Goal: Task Accomplishment & Management: Use online tool/utility

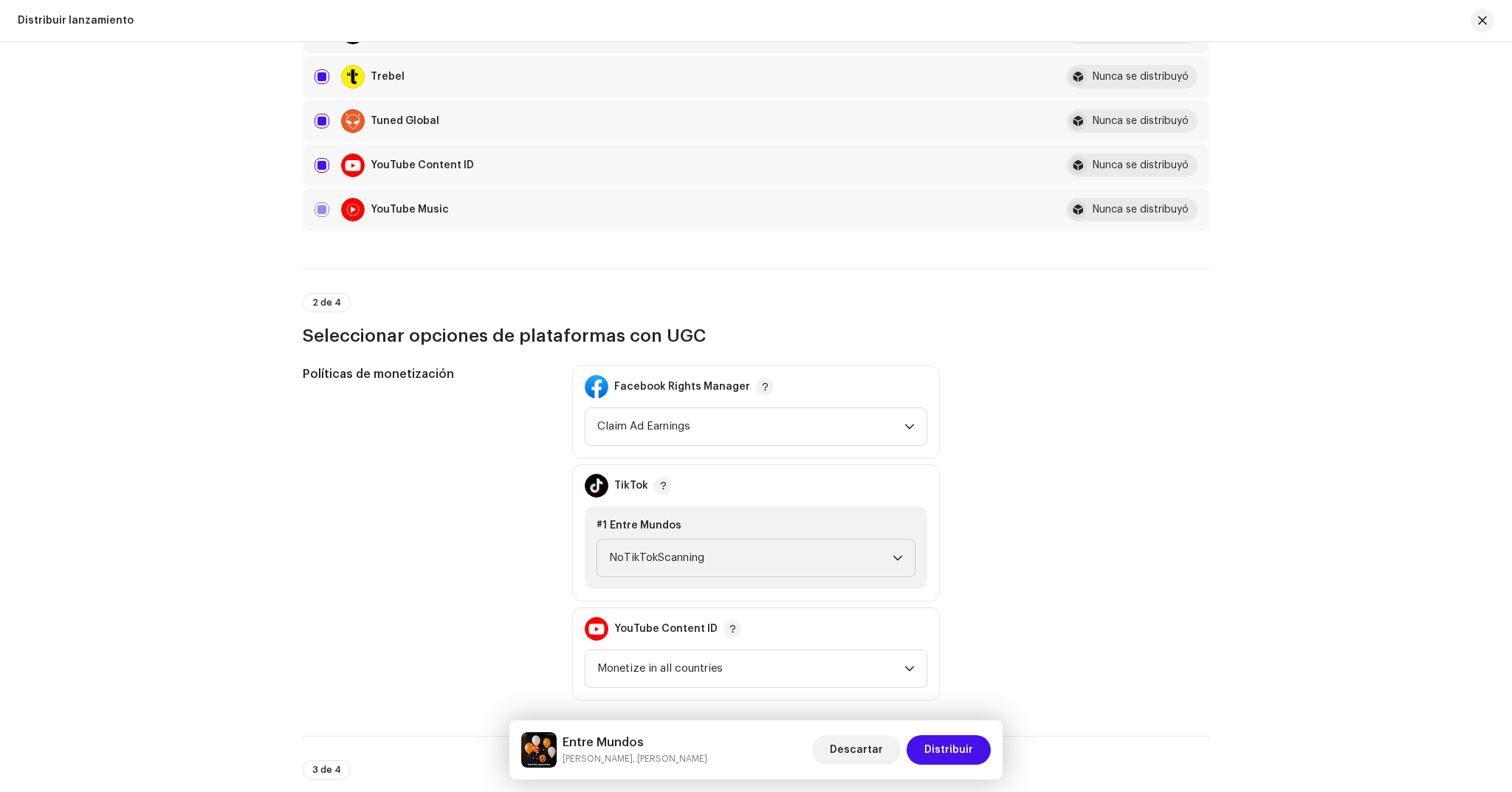
scroll to position [1838, 0]
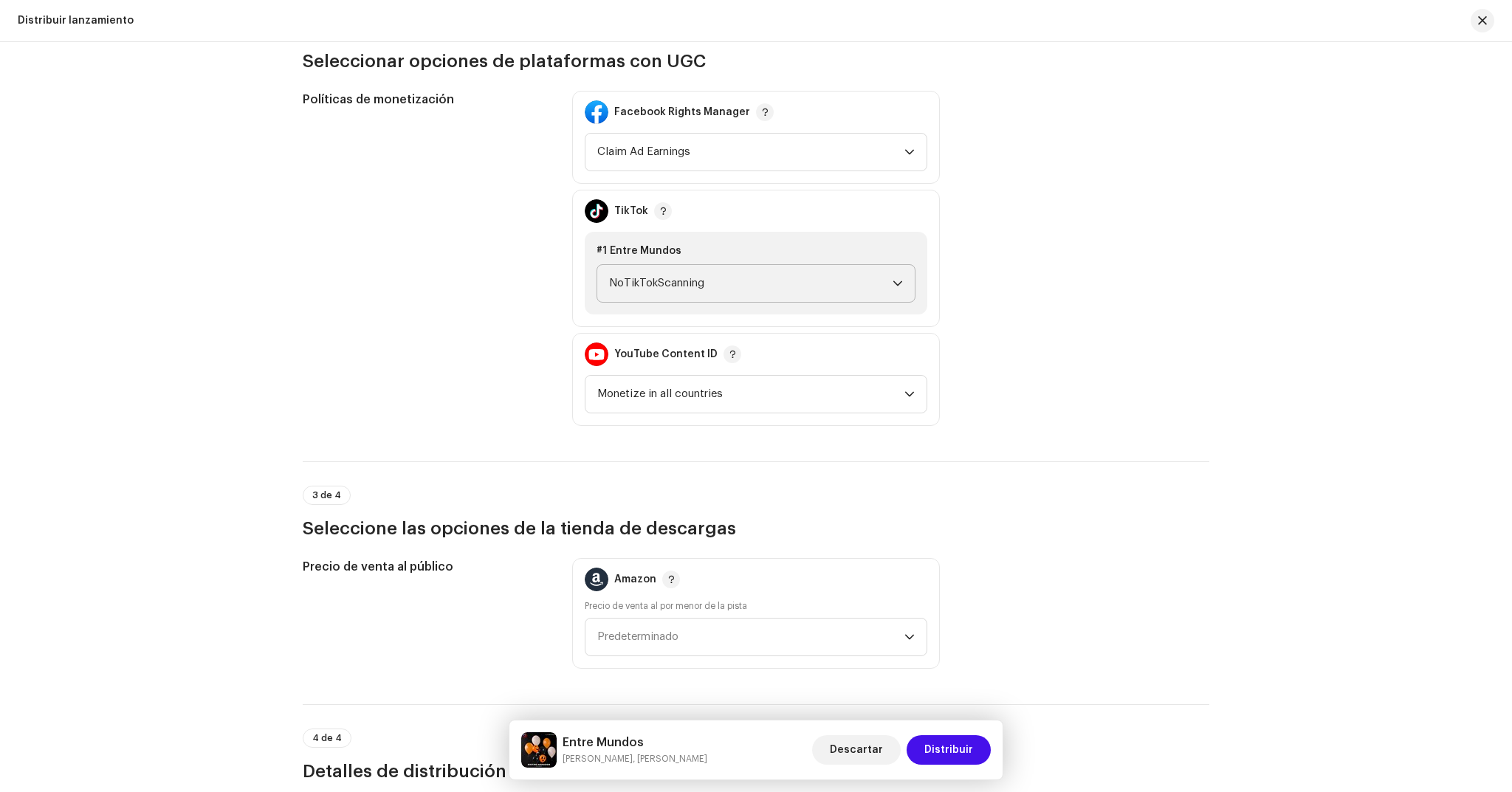
click at [859, 290] on span "NoTikTokScanning" at bounding box center [751, 283] width 284 height 37
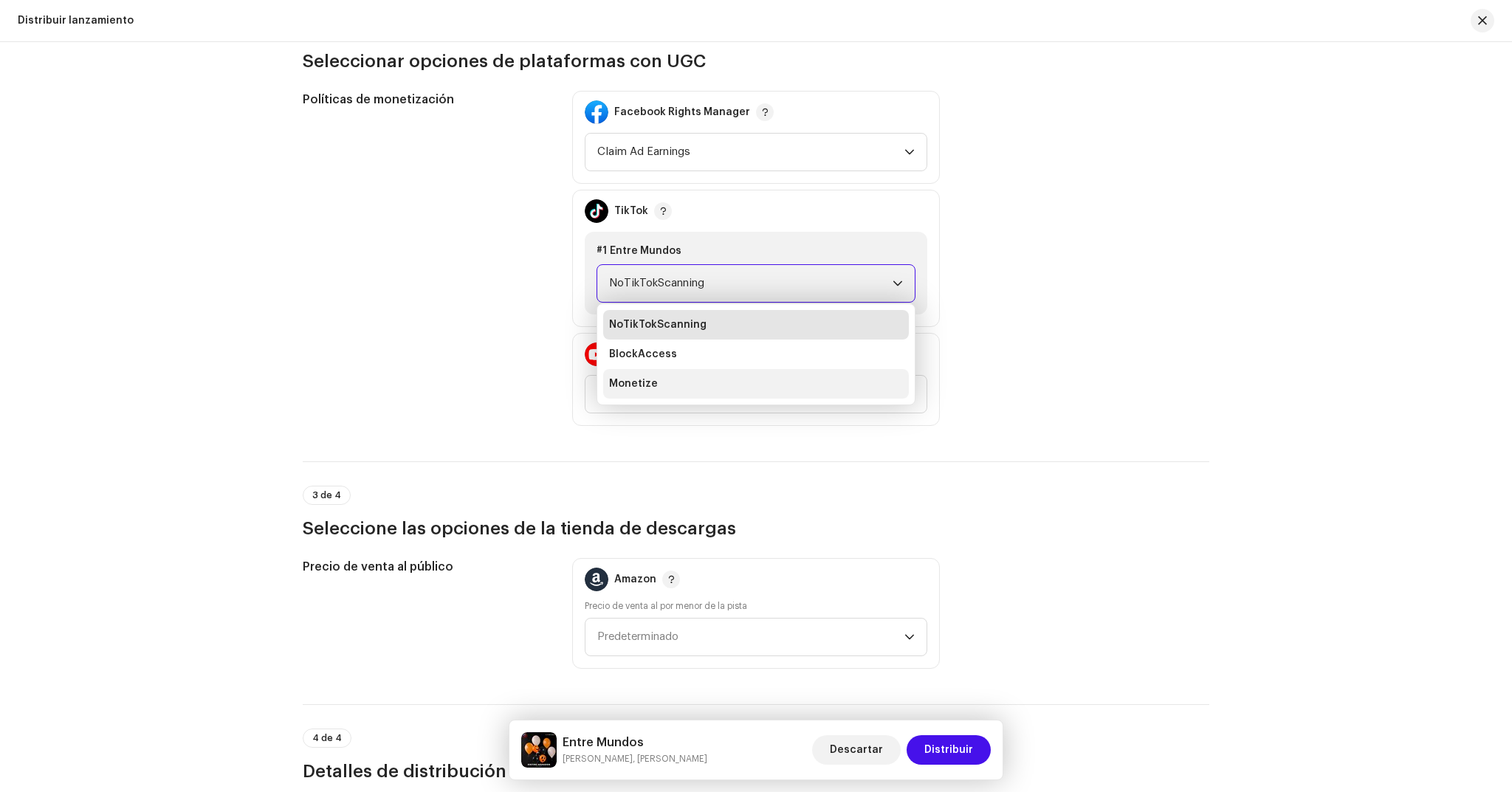
click at [651, 381] on span "Monetize" at bounding box center [633, 384] width 49 height 15
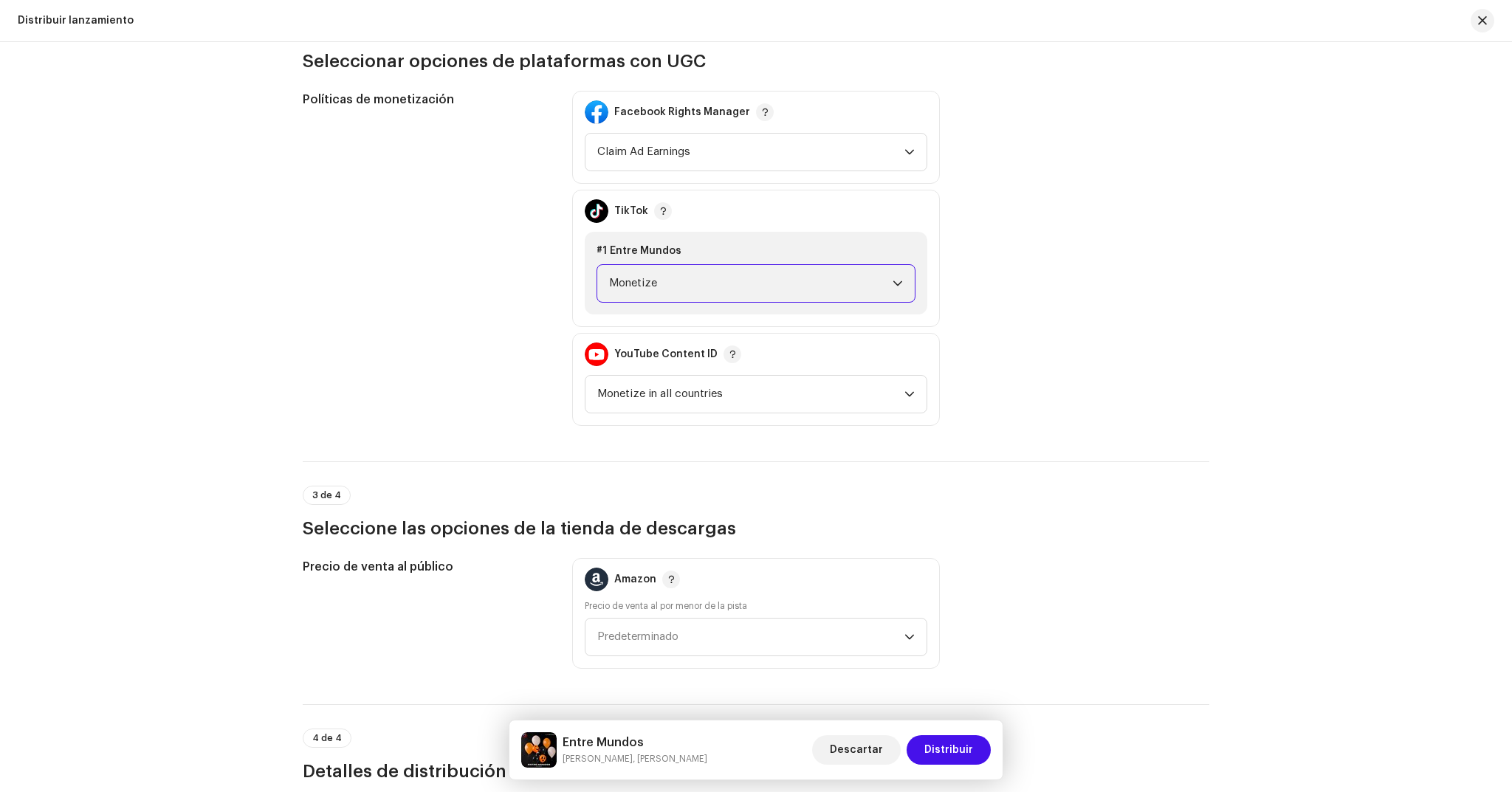
scroll to position [2250, 0]
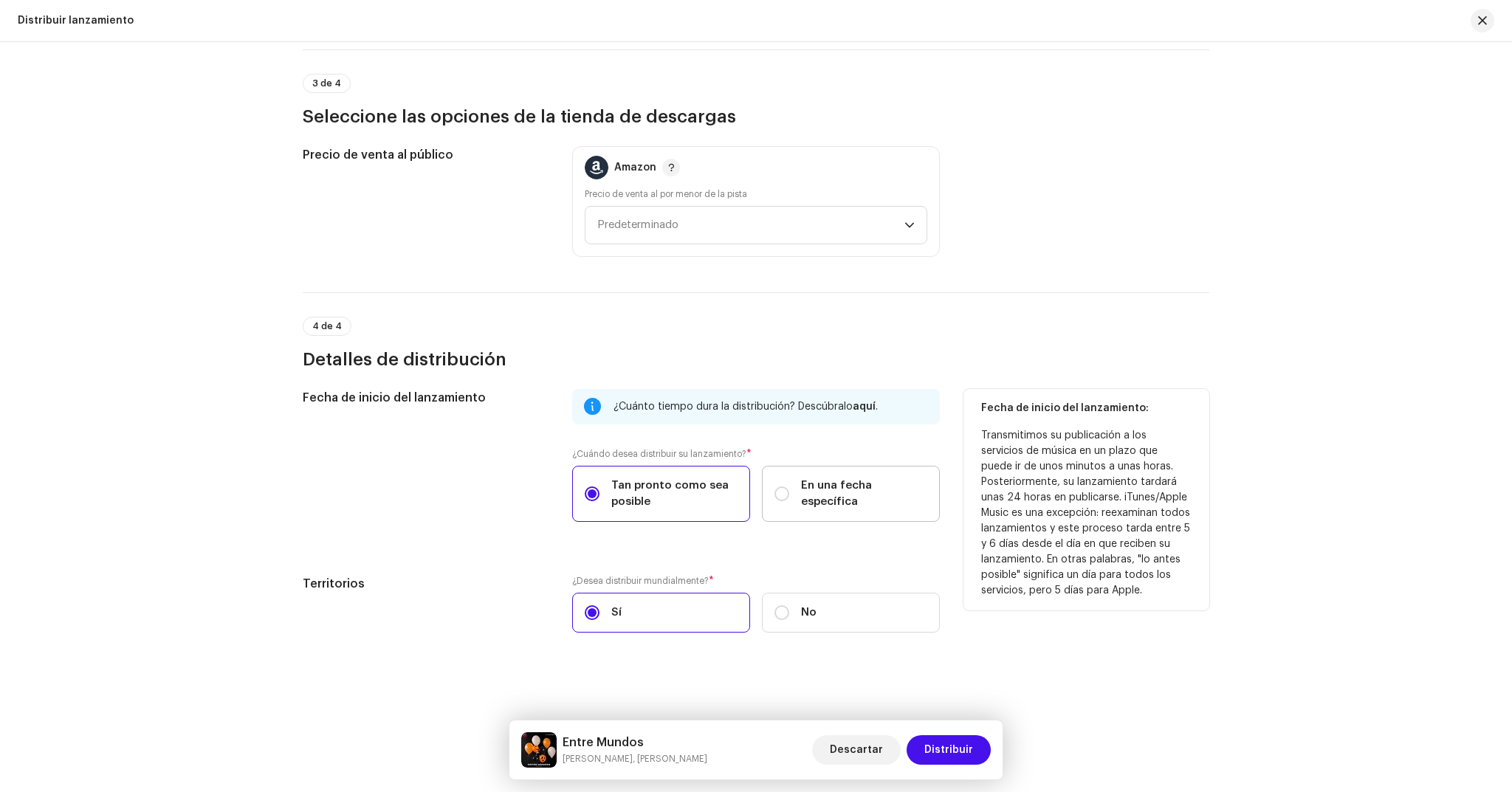
click at [795, 489] on div "En una fecha específica" at bounding box center [850, 493] width 153 height 32
click at [789, 489] on input "En una fecha específica" at bounding box center [782, 494] width 15 height 15
radio input "true"
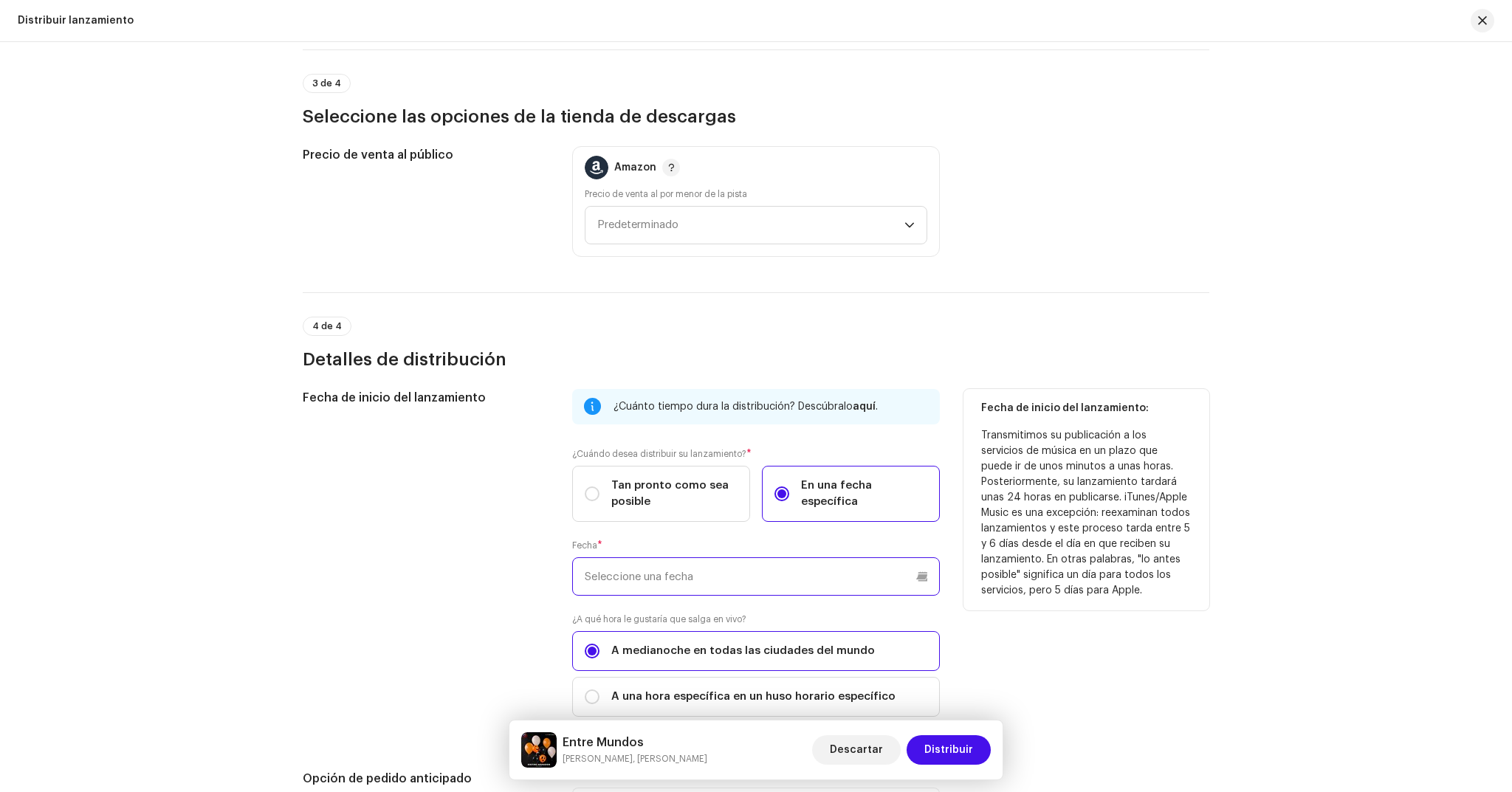
click at [841, 588] on input "text" at bounding box center [755, 576] width 367 height 38
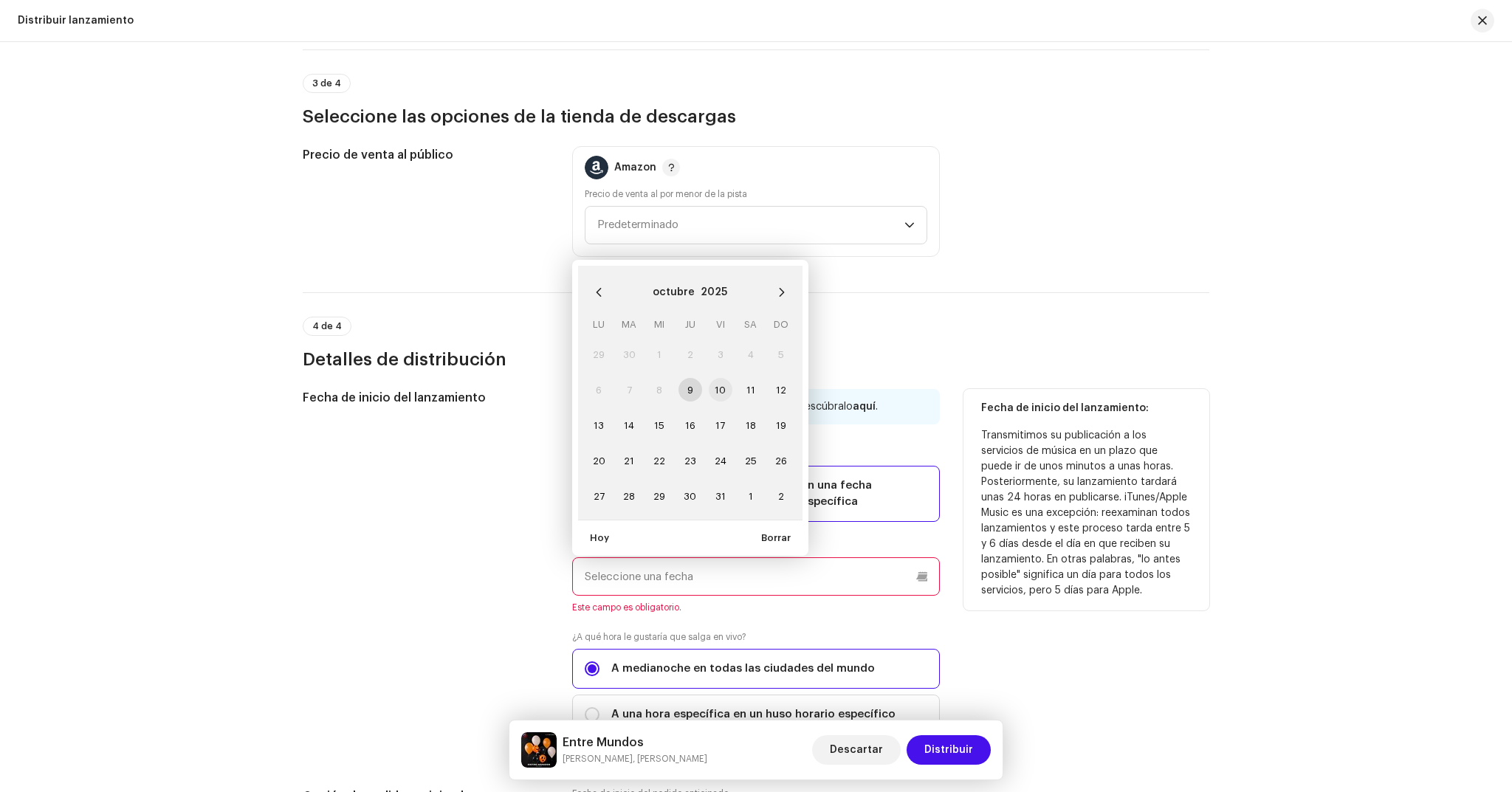
click at [720, 394] on span "10" at bounding box center [720, 389] width 23 height 23
type input "[DATE]"
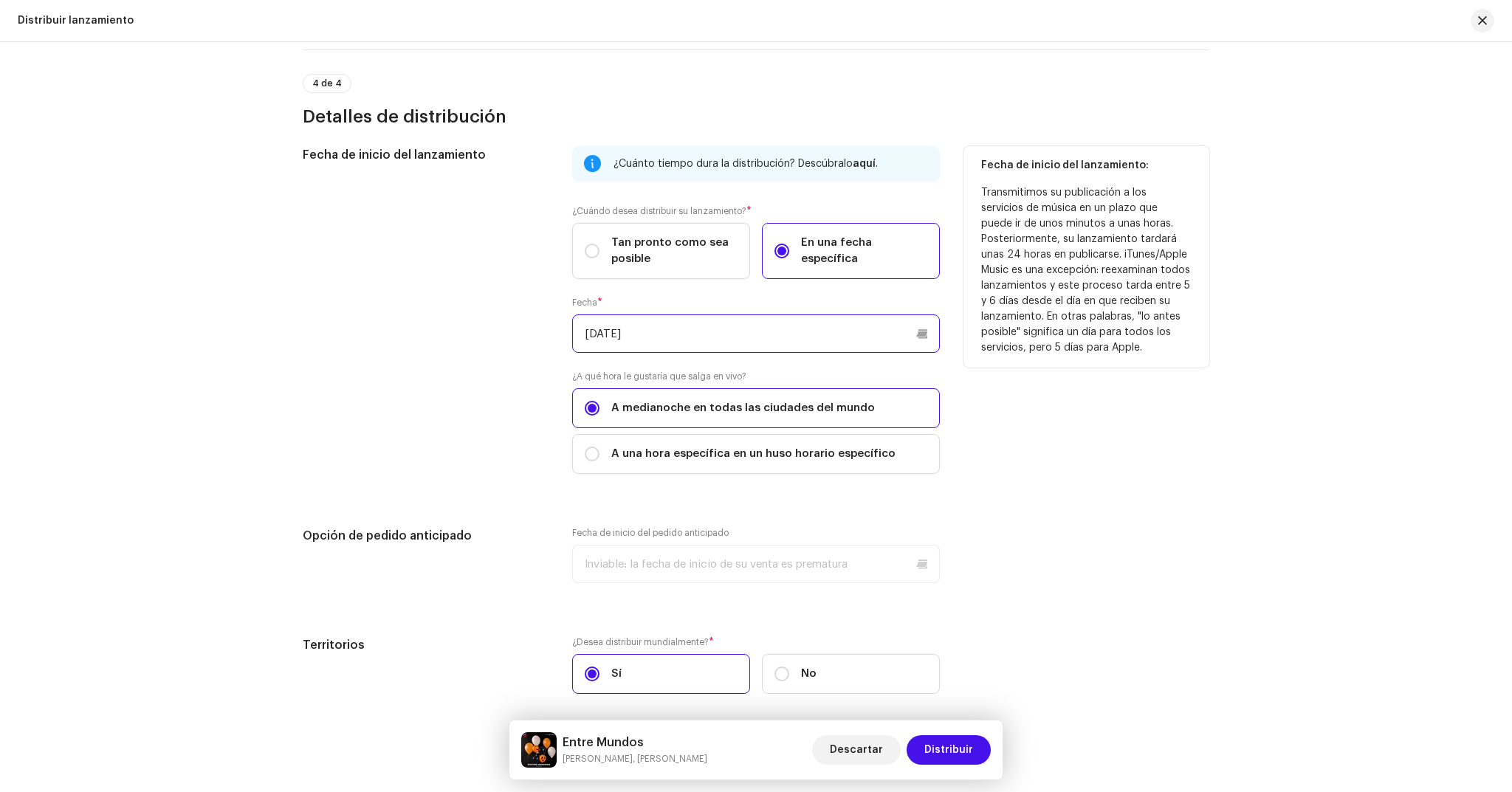
scroll to position [2554, 0]
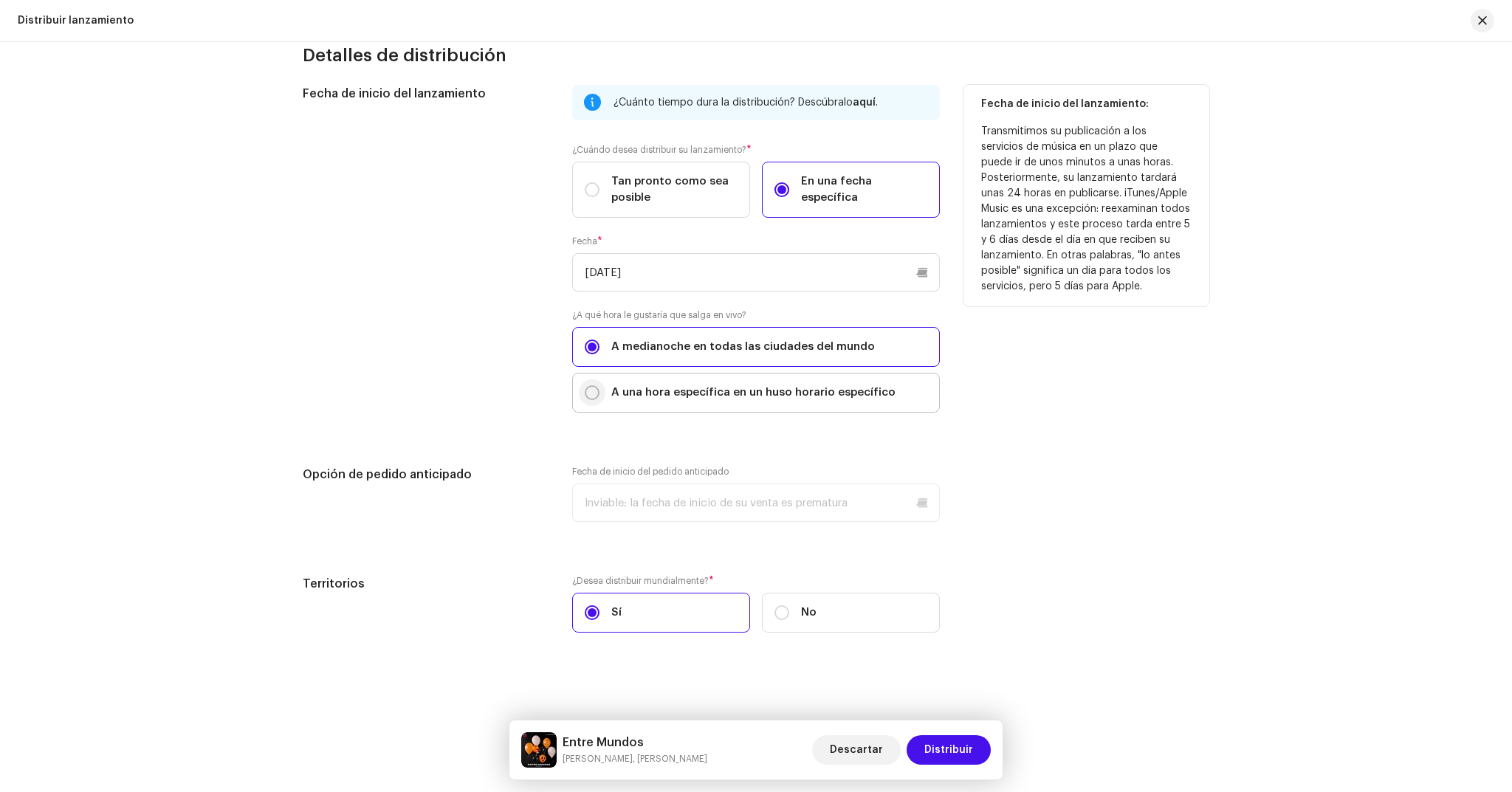
click at [584, 394] on input "A una hora específica en un huso horario específico" at bounding box center [592, 393] width 15 height 15
radio input "true"
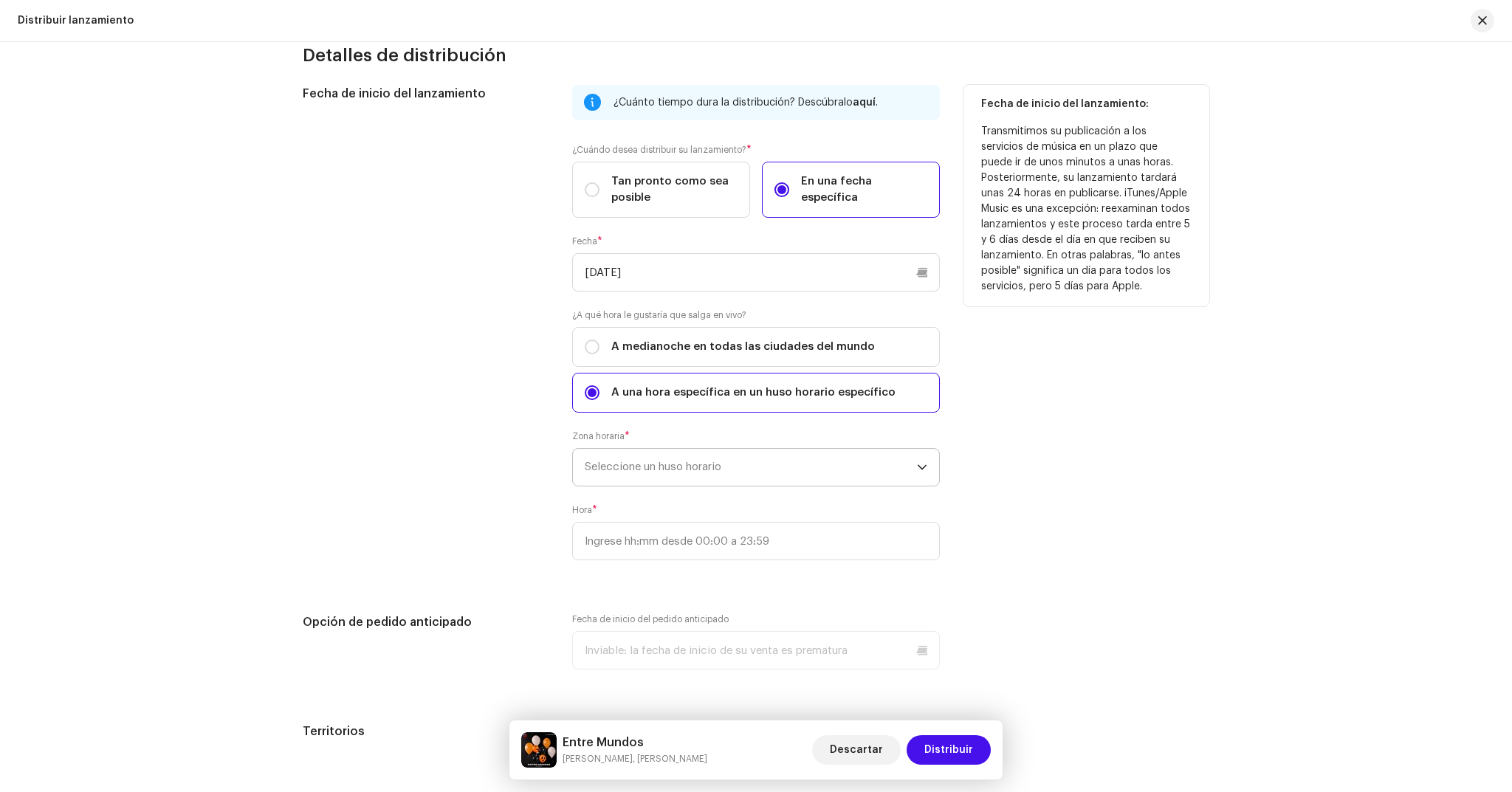
click at [734, 463] on span "Seleccione un huso horario" at bounding box center [750, 466] width 332 height 37
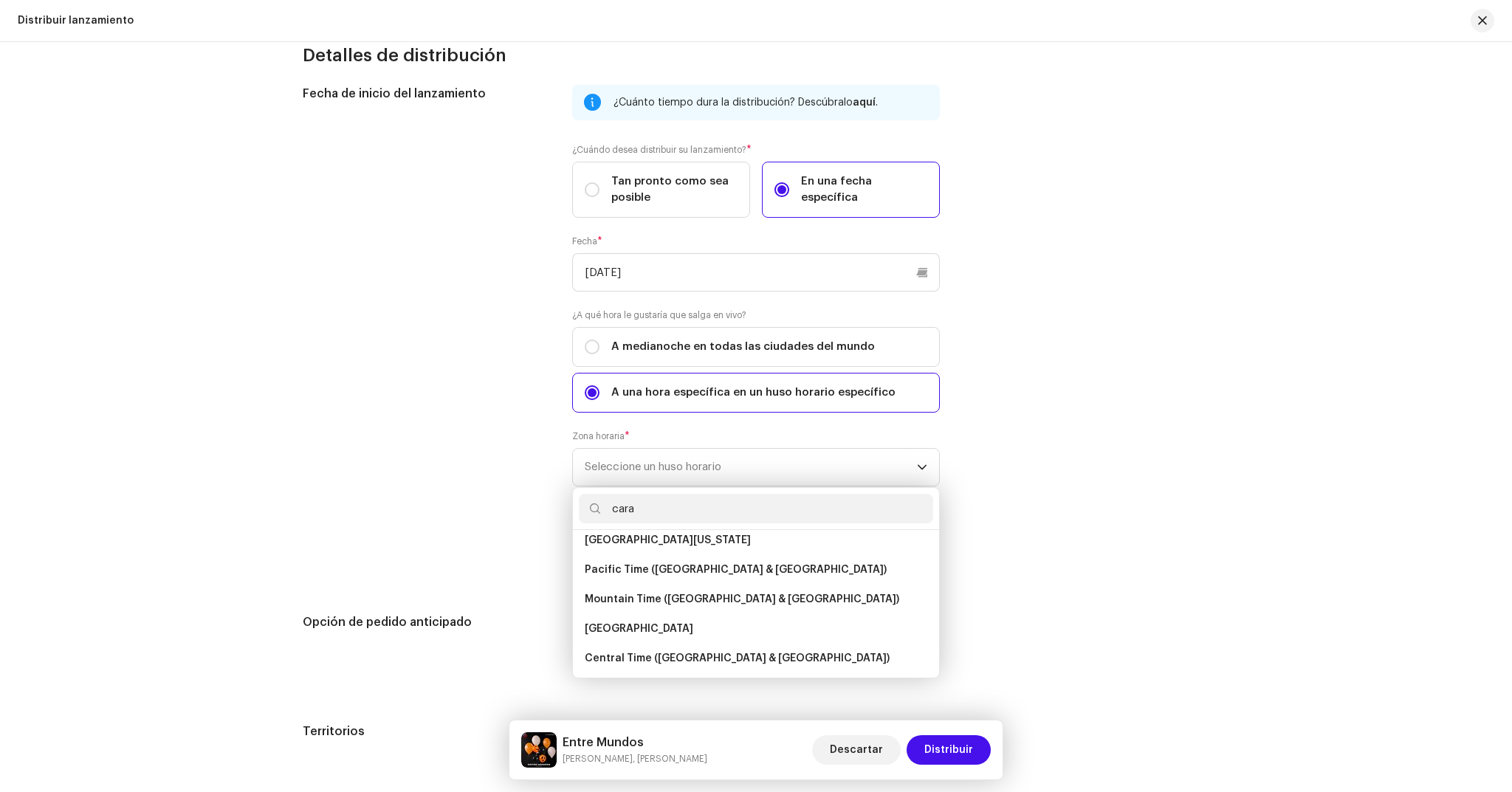
scroll to position [0, 0]
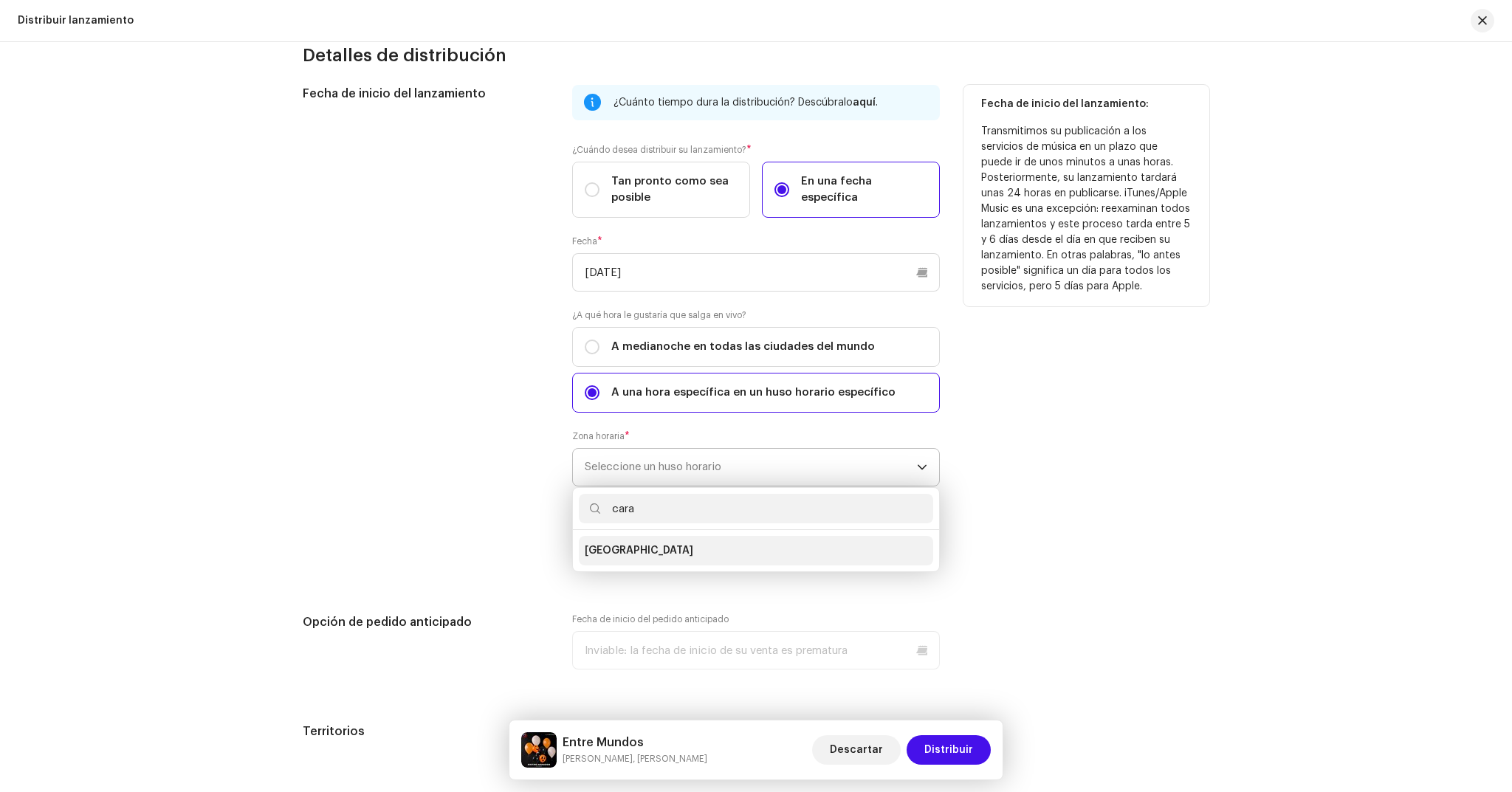
type input "cara"
click at [611, 543] on span "[GEOGRAPHIC_DATA]" at bounding box center [638, 550] width 109 height 15
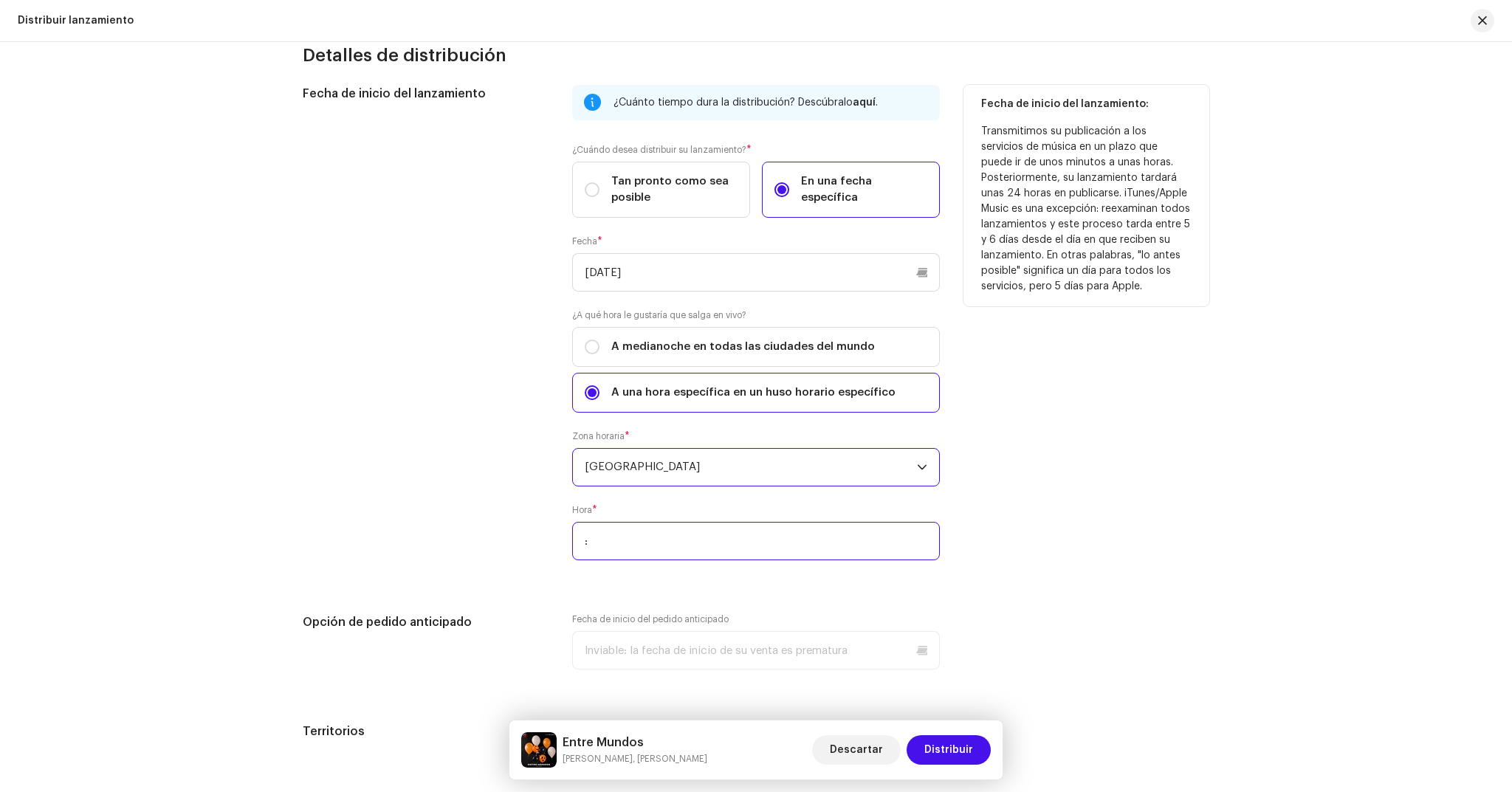
click at [657, 540] on input ":" at bounding box center [755, 541] width 367 height 38
type input "17:00"
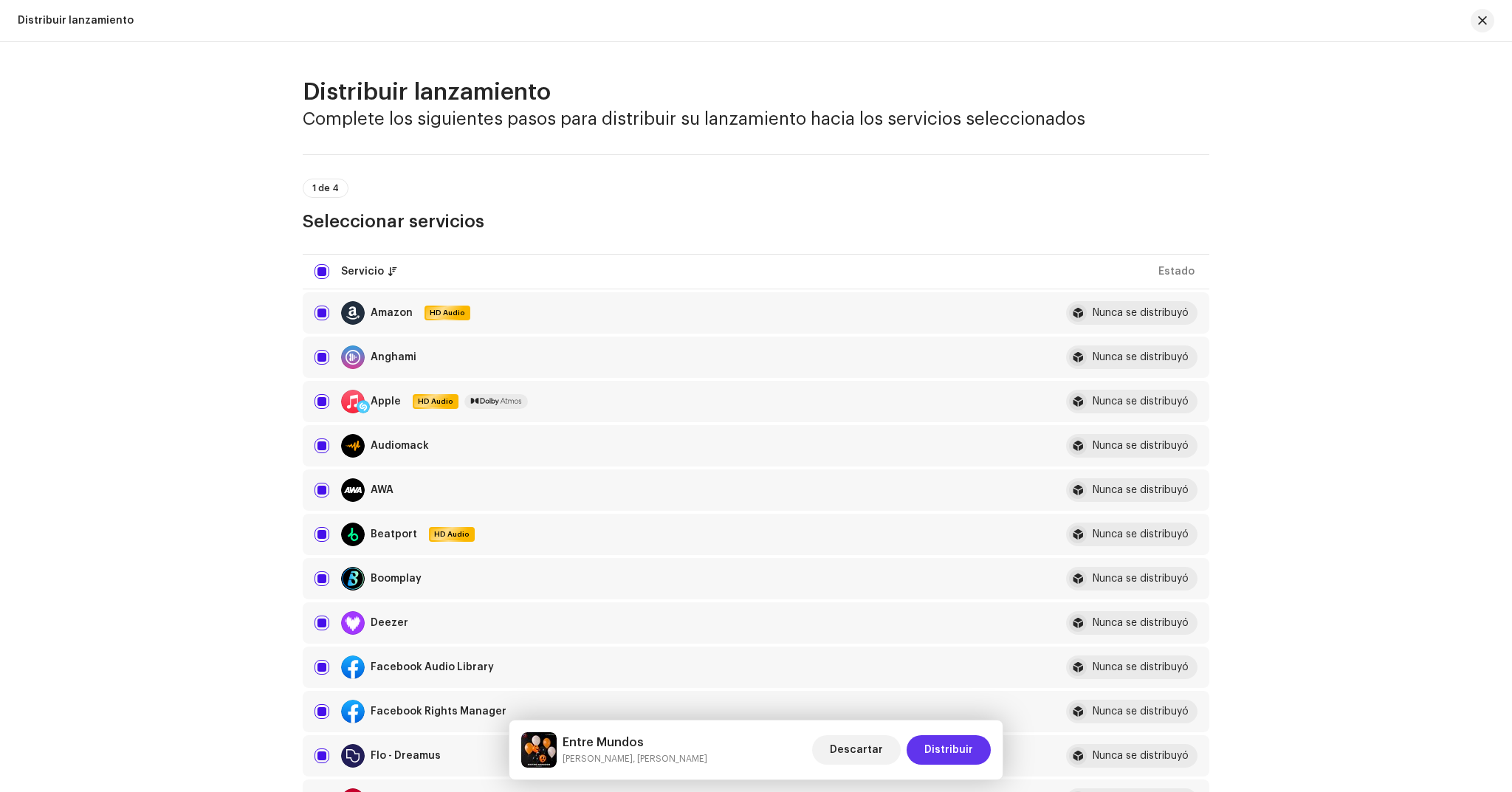
click at [967, 751] on span "Distribuir" at bounding box center [948, 750] width 49 height 30
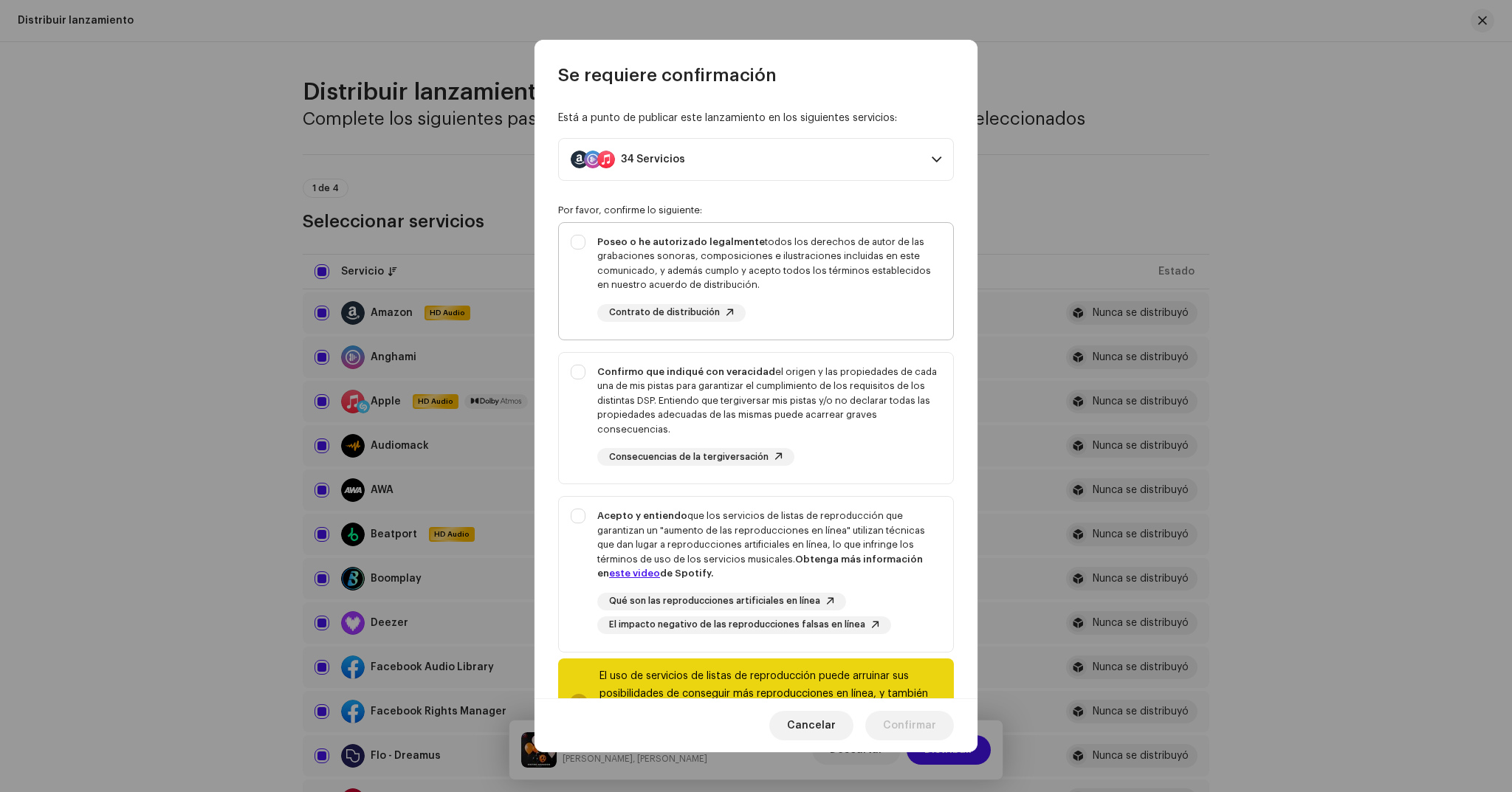
click at [773, 307] on div "Poseo o he autorizado legalmente todos los derechos de autor de las grabaciones…" at bounding box center [768, 278] width 344 height 87
checkbox input "true"
click at [809, 427] on div "Confirmo que indiqué con veracidad el origen y las propiedades de cada una de m…" at bounding box center [768, 400] width 344 height 72
checkbox input "true"
click at [832, 535] on div "Acepto y entiendo que los servicios de listas de reproducción que garantizan un…" at bounding box center [768, 544] width 344 height 72
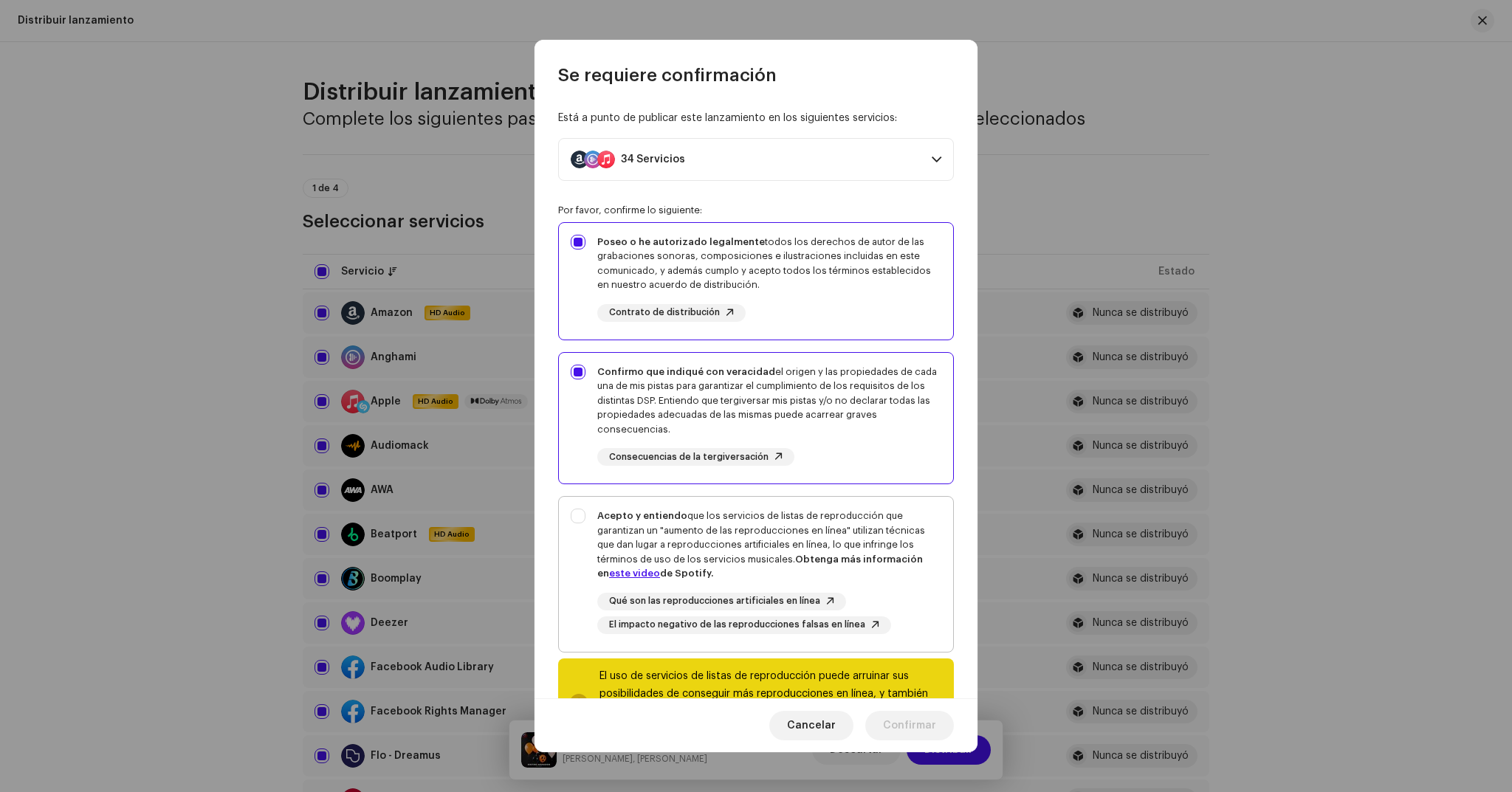
checkbox input "true"
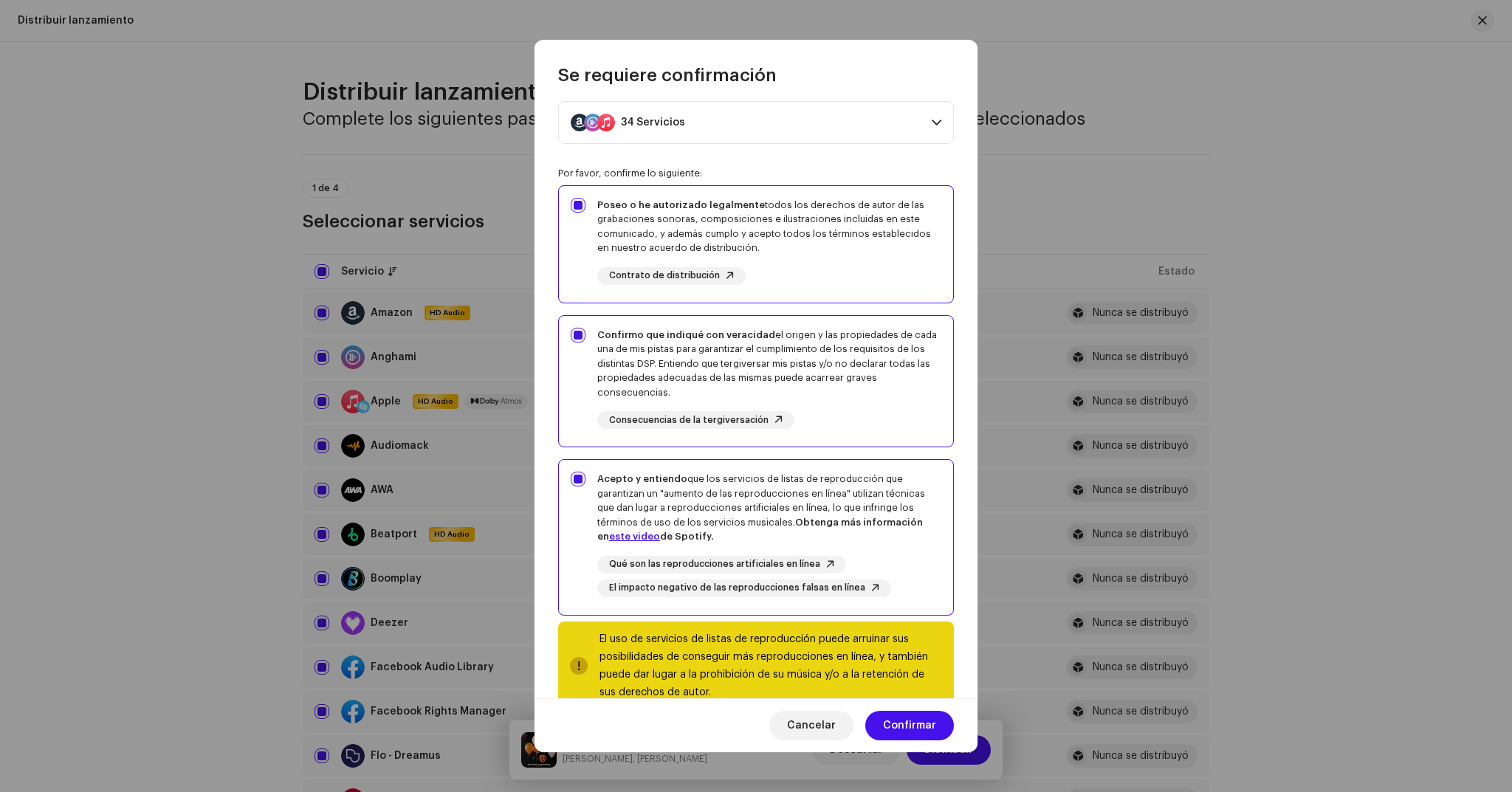
scroll to position [71, 0]
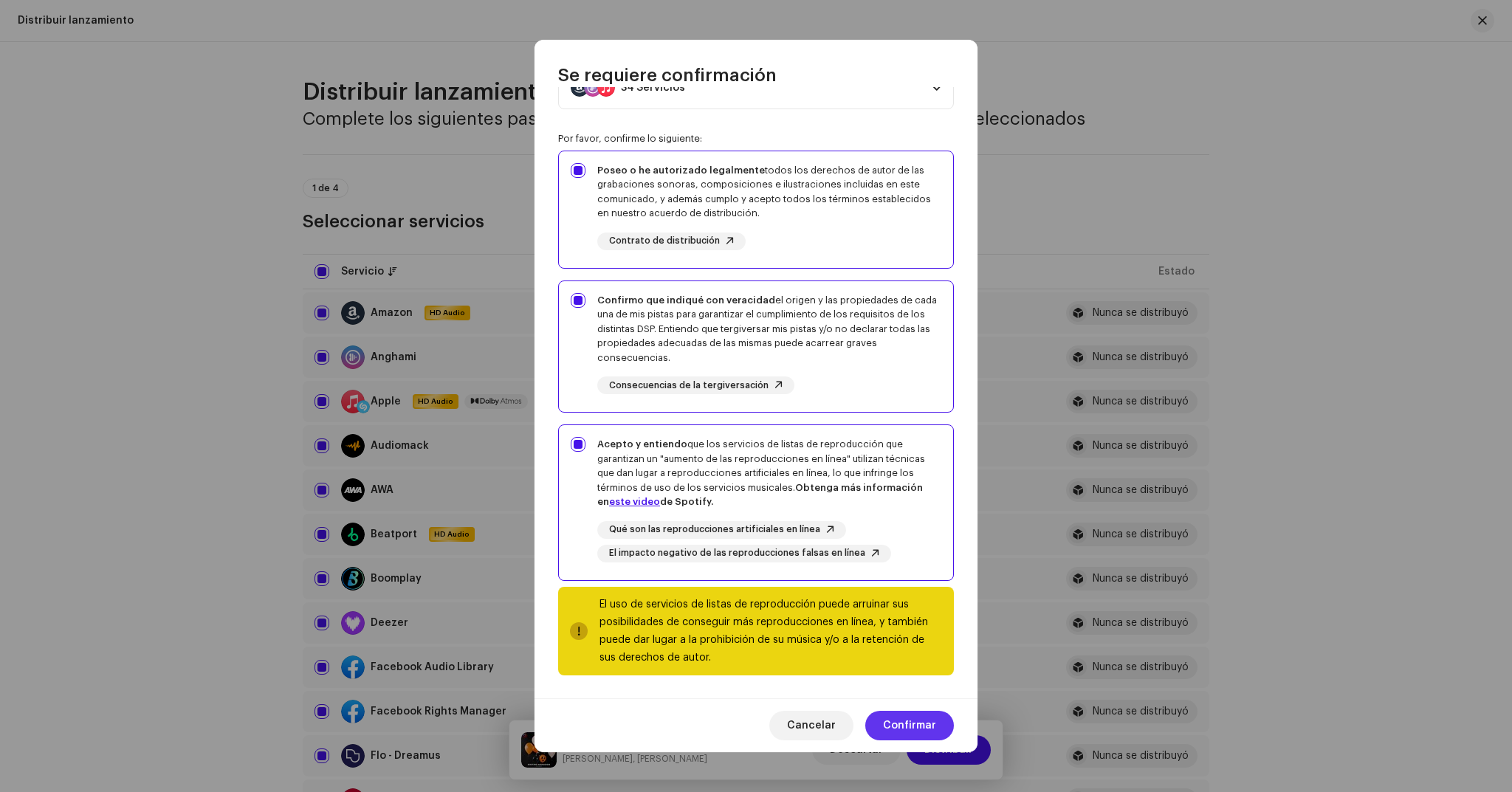
click at [893, 727] on span "Confirmar" at bounding box center [909, 726] width 53 height 30
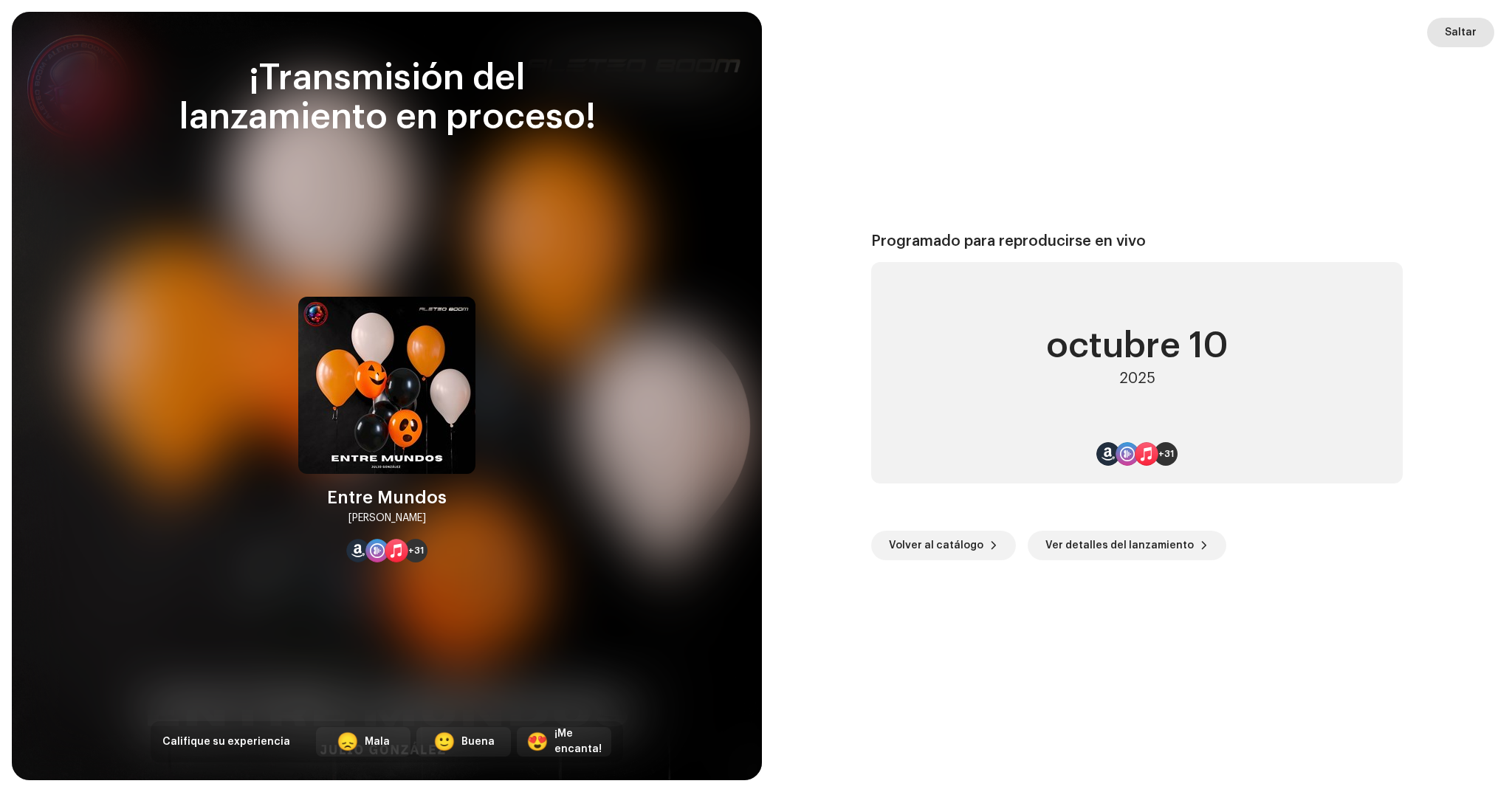
click at [1460, 31] on span "Saltar" at bounding box center [1461, 32] width 32 height 30
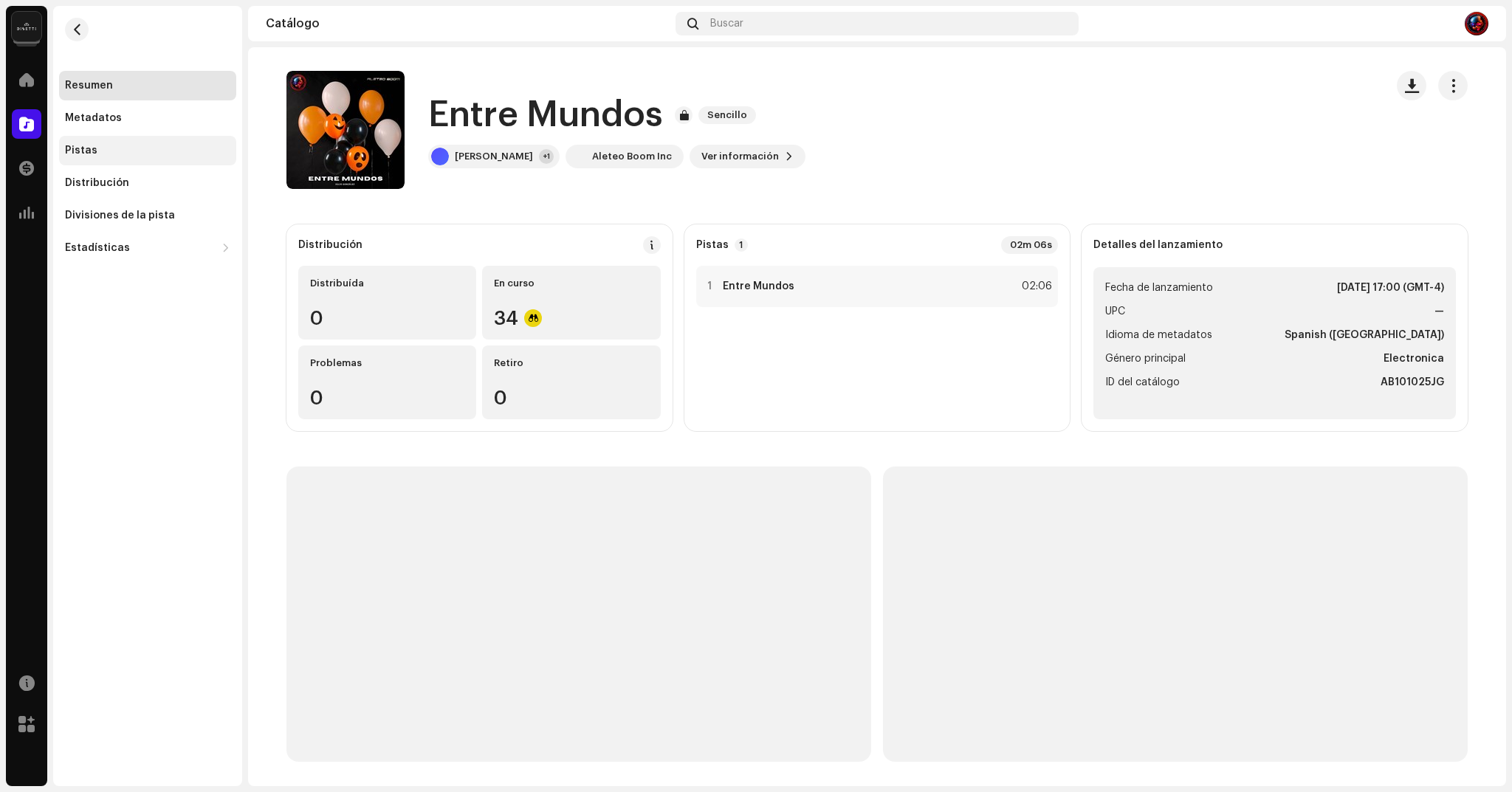
click at [100, 147] on div "Pistas" at bounding box center [147, 151] width 165 height 12
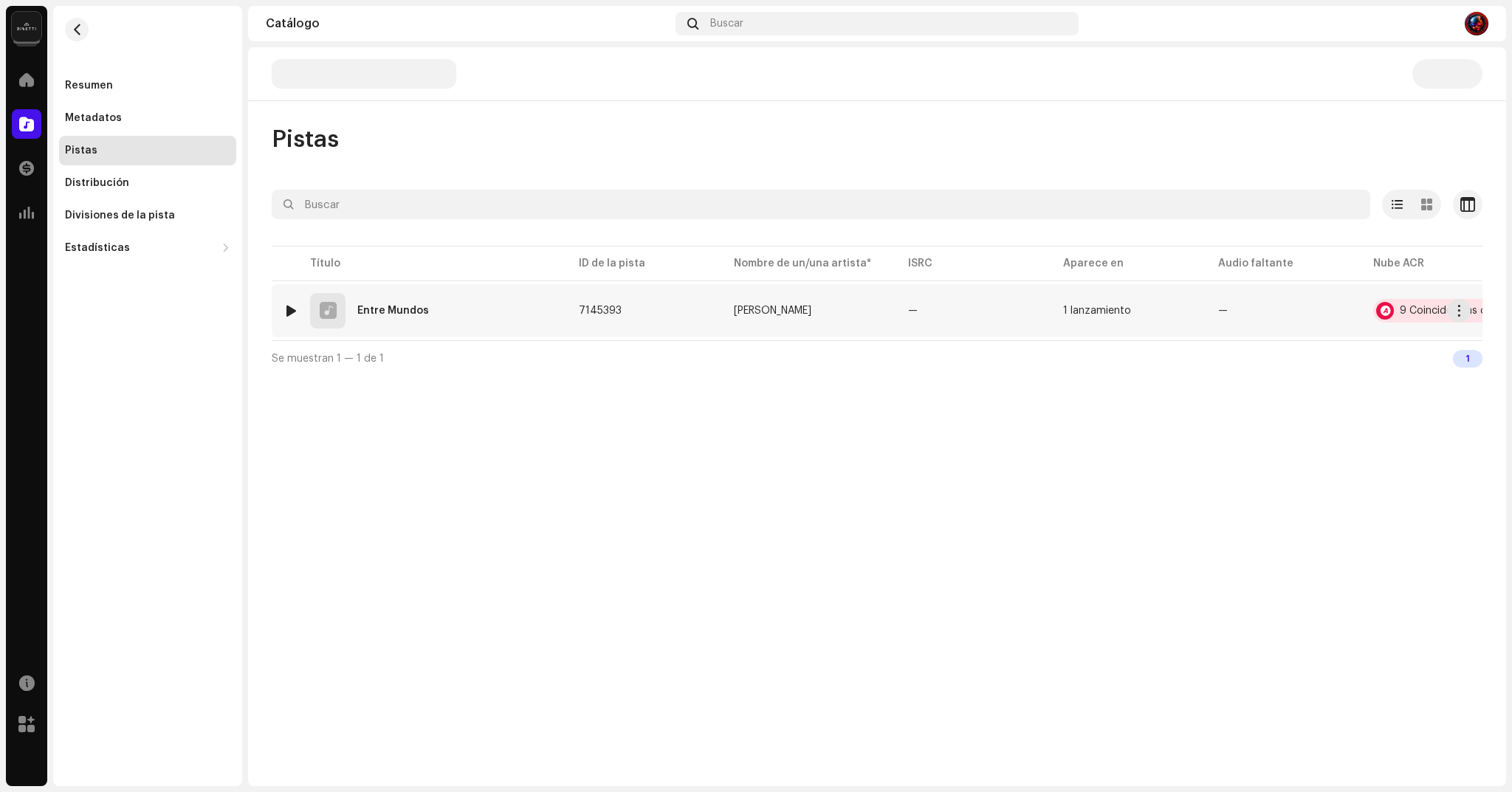
click at [1402, 316] on div "9 Coincidencias de audio" at bounding box center [1451, 311] width 158 height 23
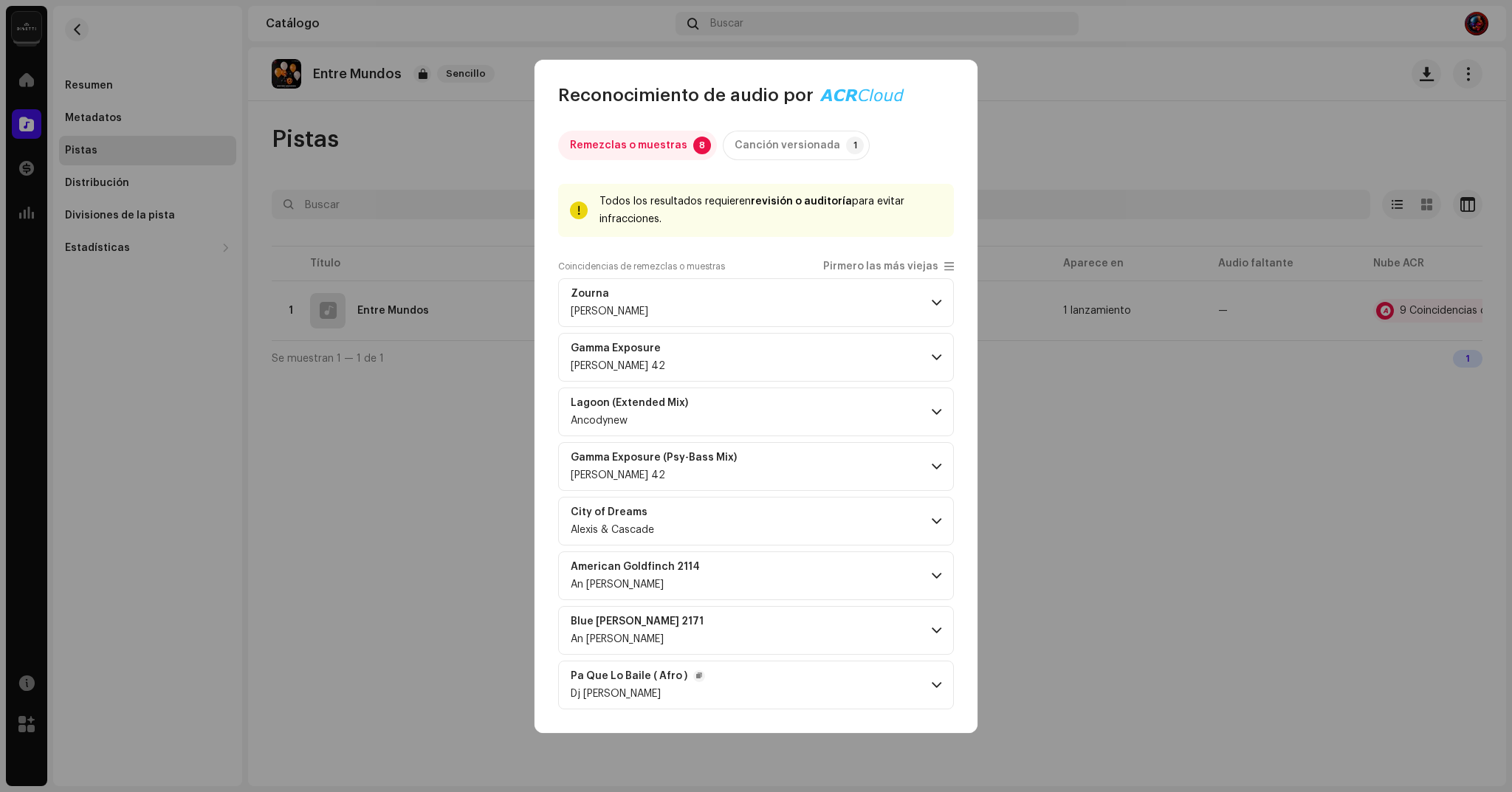
click at [923, 680] on p-accordion-header "Pa Que Lo Baile ( Afro ) Dj Jean Paredes" at bounding box center [755, 684] width 395 height 49
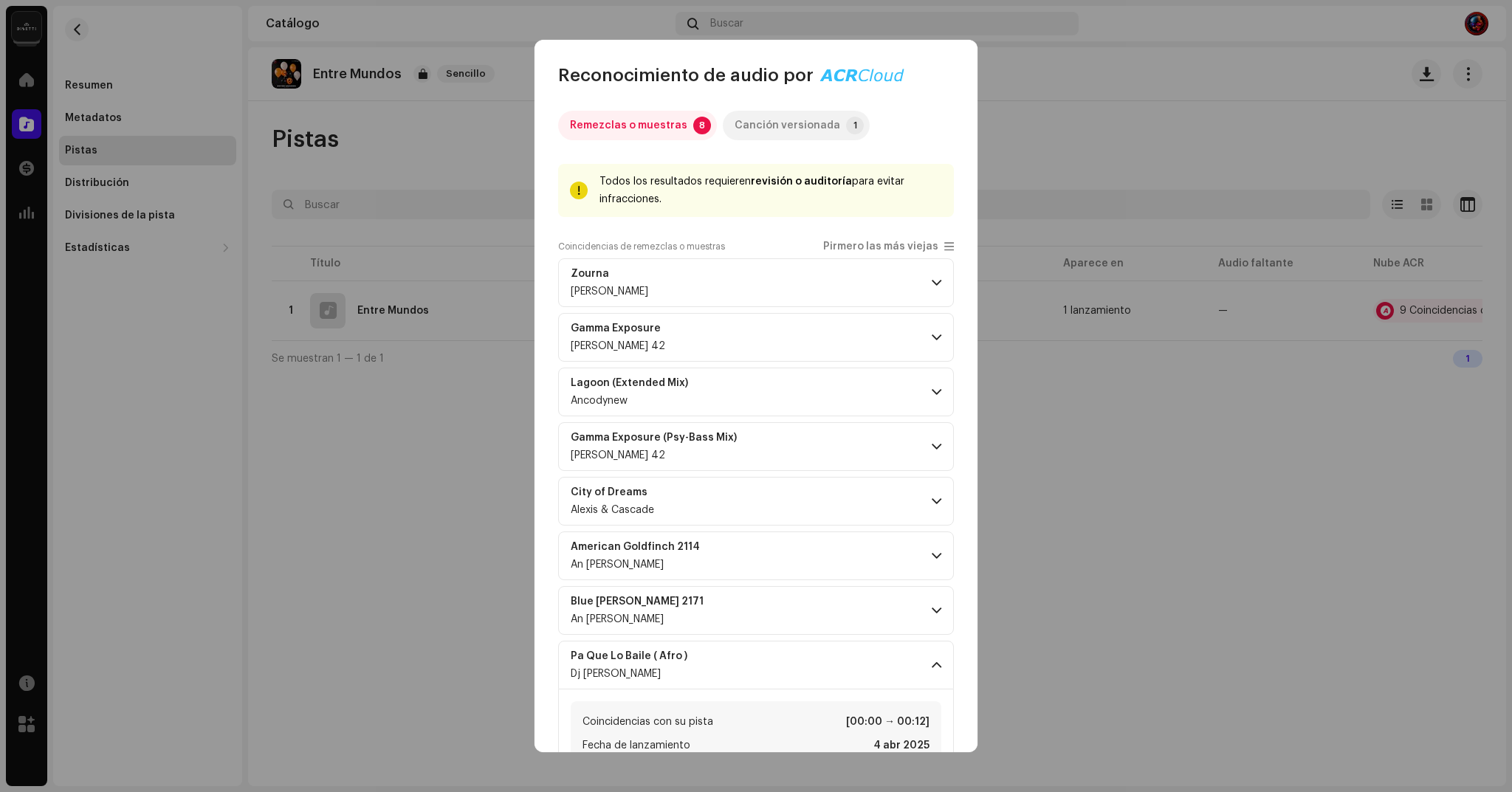
click at [758, 128] on div "Canción versionada" at bounding box center [787, 126] width 105 height 30
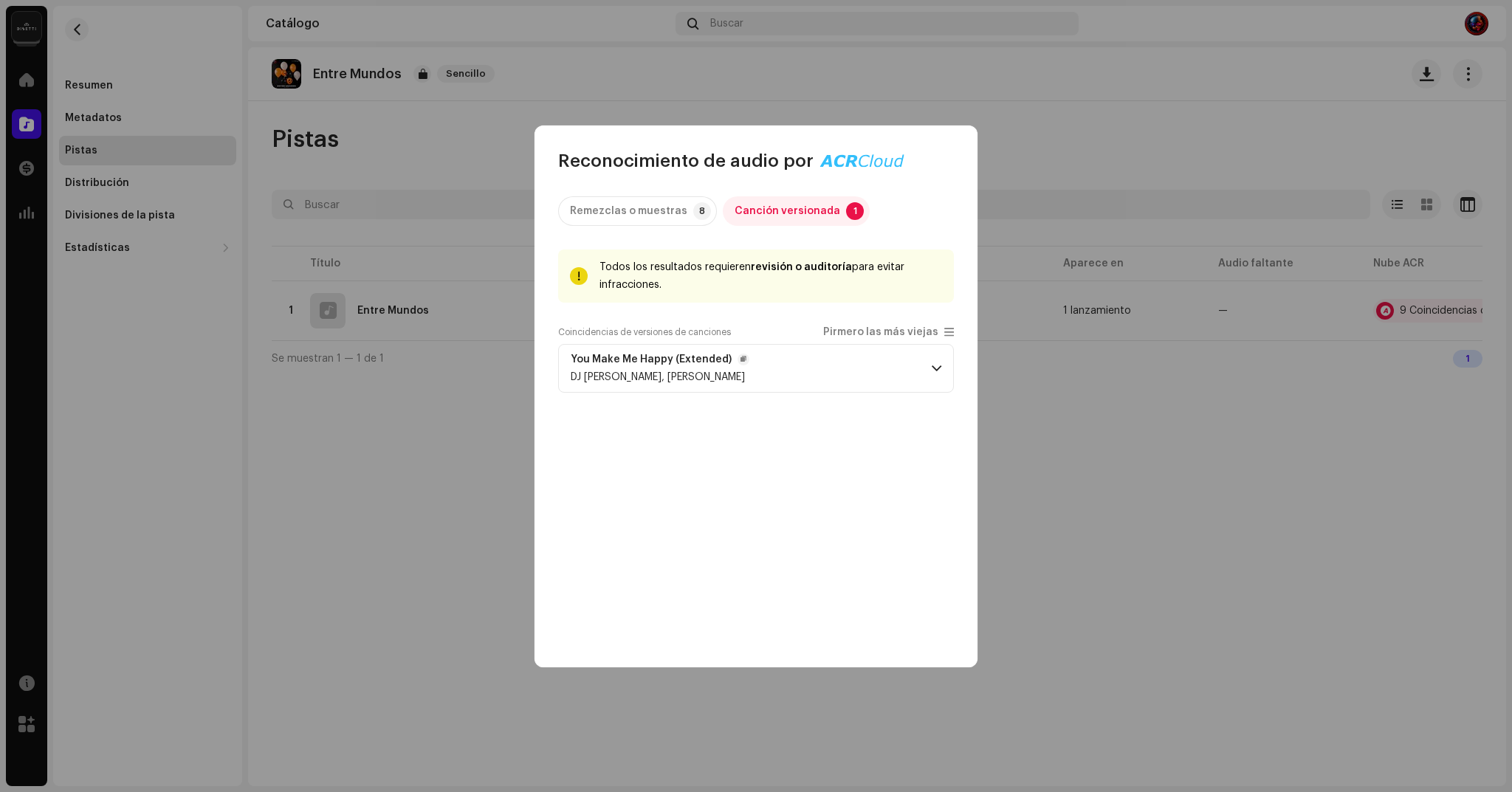
click at [932, 367] on span at bounding box center [937, 368] width 10 height 12
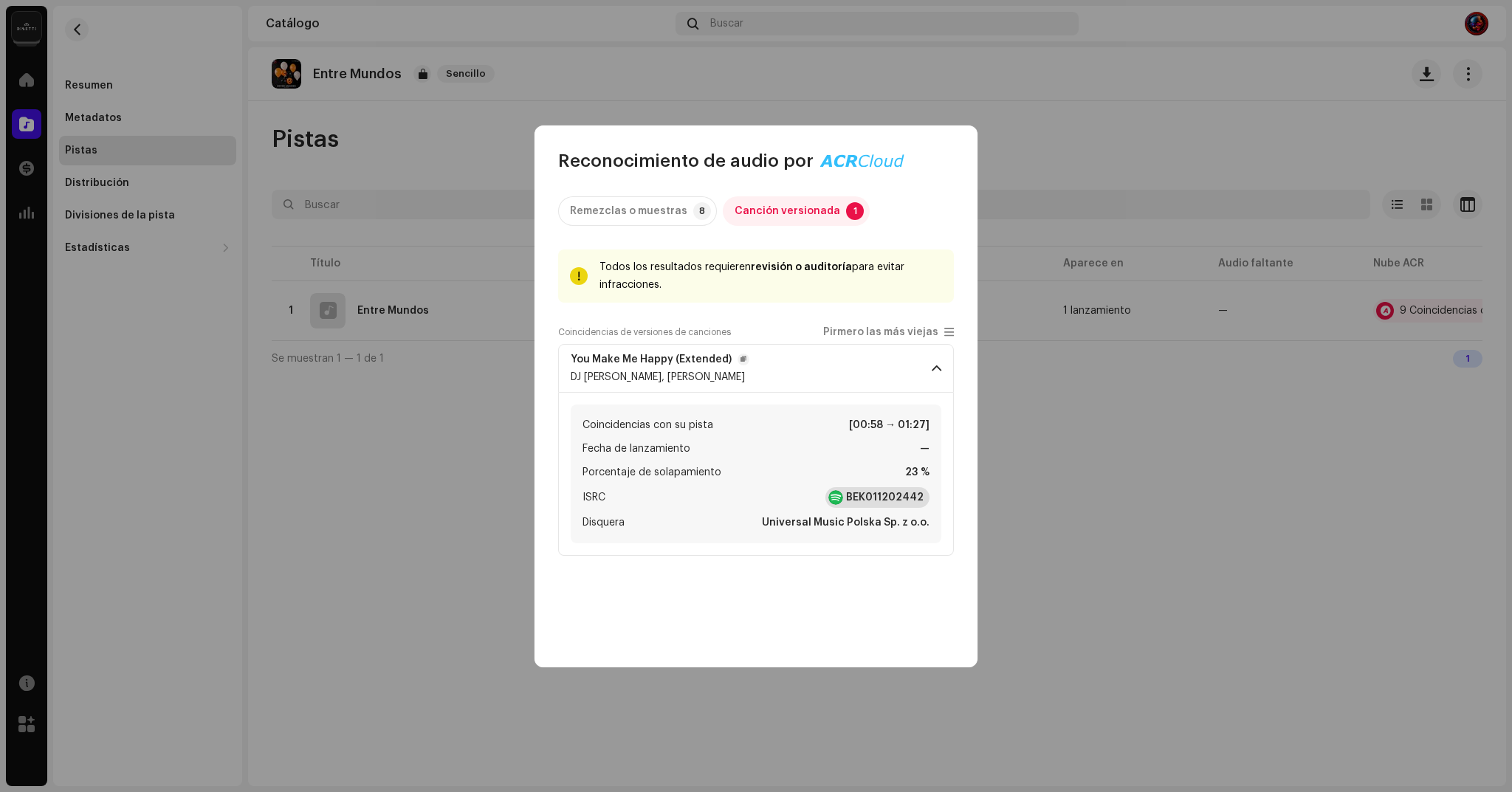
click at [880, 498] on strong "BEK011202442" at bounding box center [885, 497] width 78 height 15
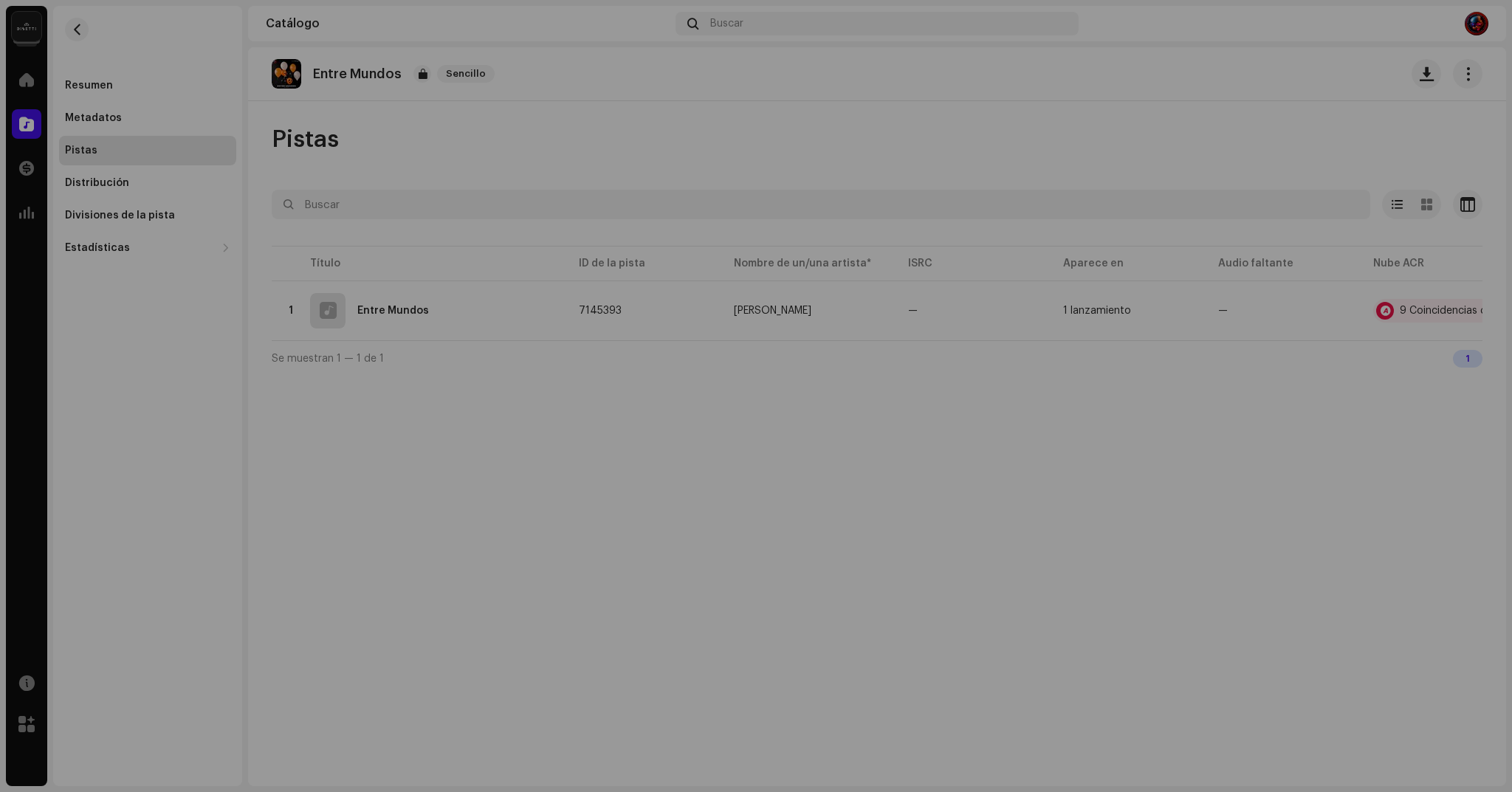
click at [506, 472] on div "Reconocimiento de audio por Remezclas o muestras 8 Canción versionada 1 Todos l…" at bounding box center [756, 396] width 1512 height 792
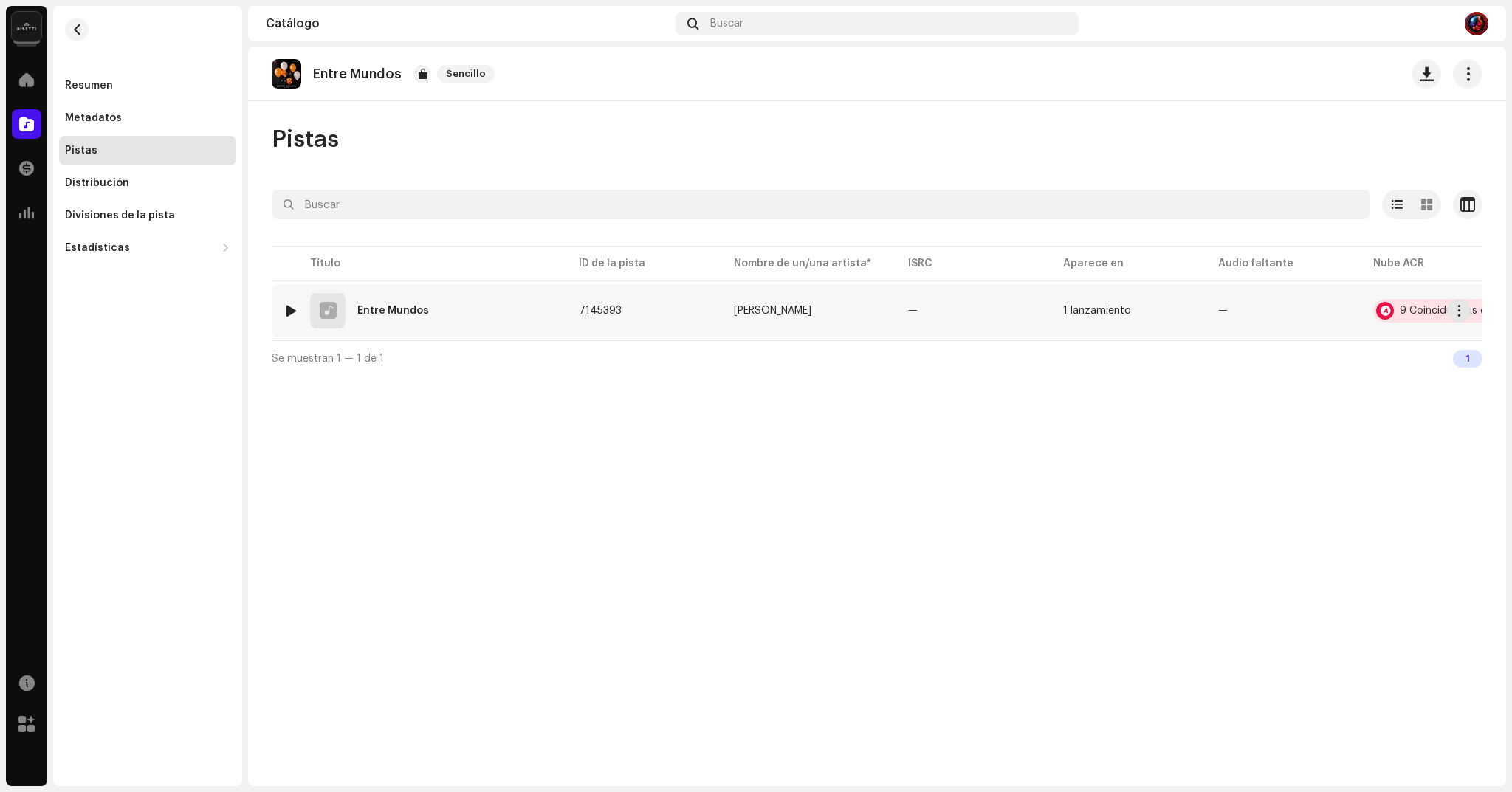
click at [1399, 310] on div "9 Coincidencias de audio" at bounding box center [1461, 311] width 124 height 10
drag, startPoint x: 436, startPoint y: 496, endPoint x: 375, endPoint y: 265, distance: 238.9
click at [436, 495] on div "Reconocimiento de audio por Remezclas o muestras 8 Canción versionada 1 Todos l…" at bounding box center [756, 396] width 1512 height 792
